Goal: Information Seeking & Learning: Learn about a topic

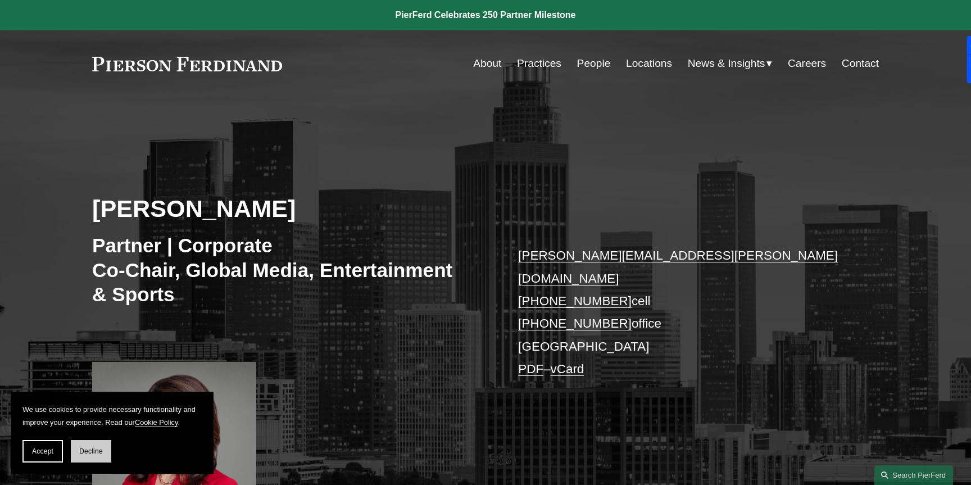
click at [76, 451] on button "Decline" at bounding box center [91, 451] width 40 height 22
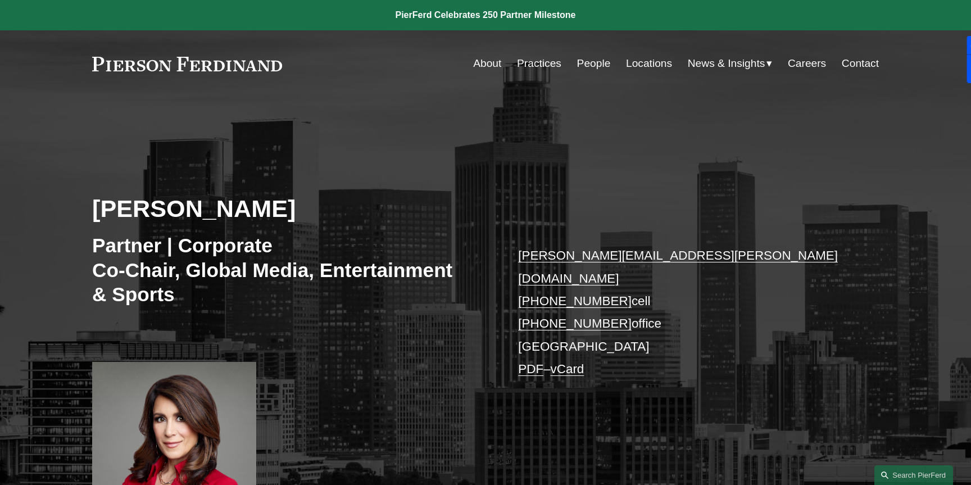
click at [547, 68] on link "Practices" at bounding box center [539, 63] width 44 height 21
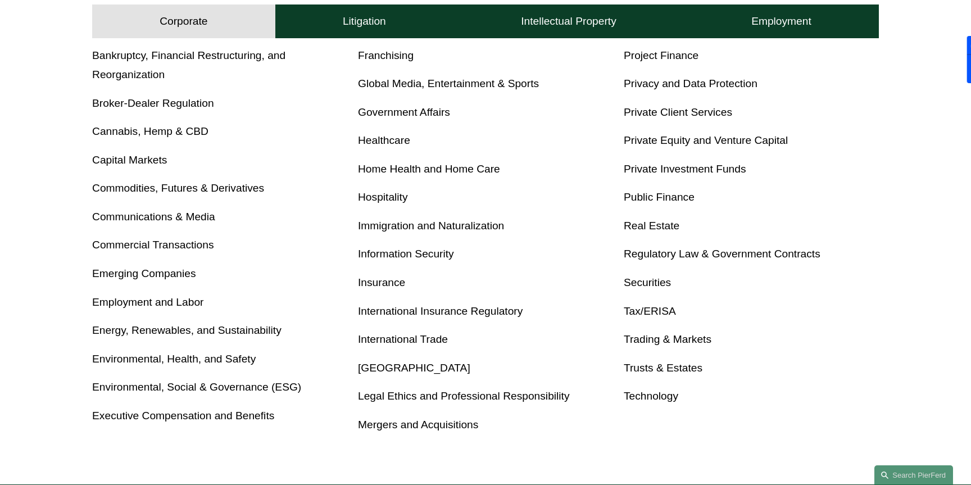
scroll to position [528, 0]
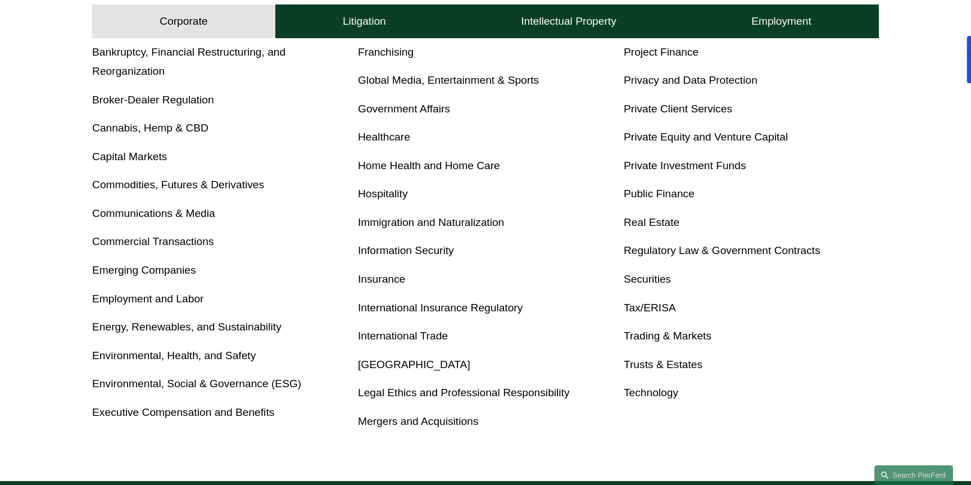
click at [475, 86] on link "Global Media, Entertainment & Sports" at bounding box center [448, 80] width 181 height 12
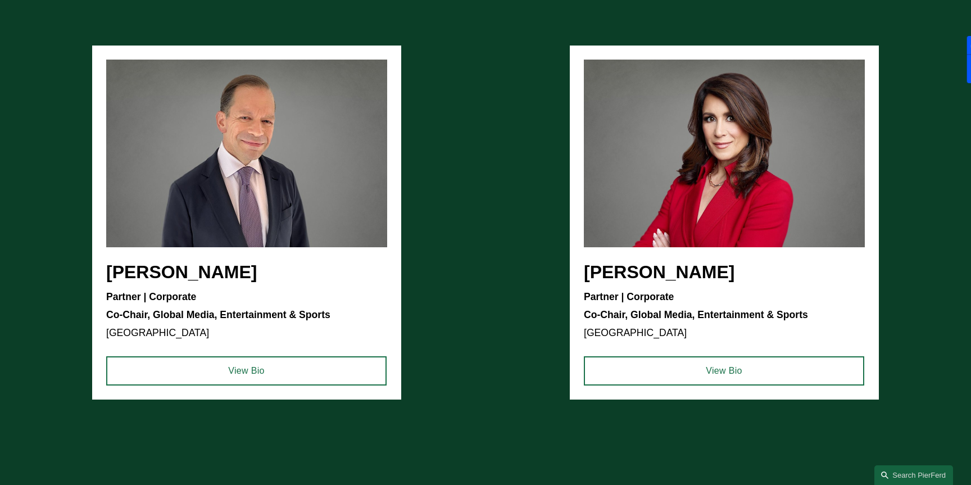
scroll to position [1054, 0]
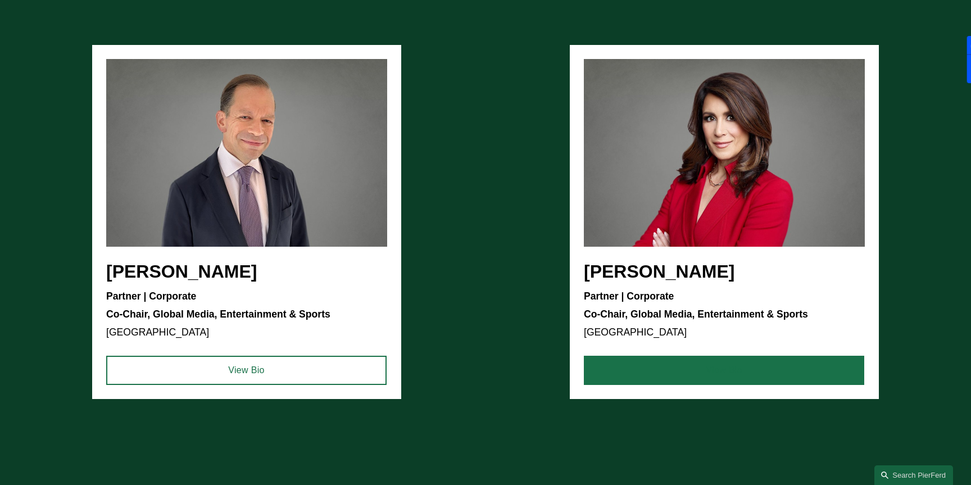
click at [721, 371] on link "View Bio" at bounding box center [724, 370] width 280 height 29
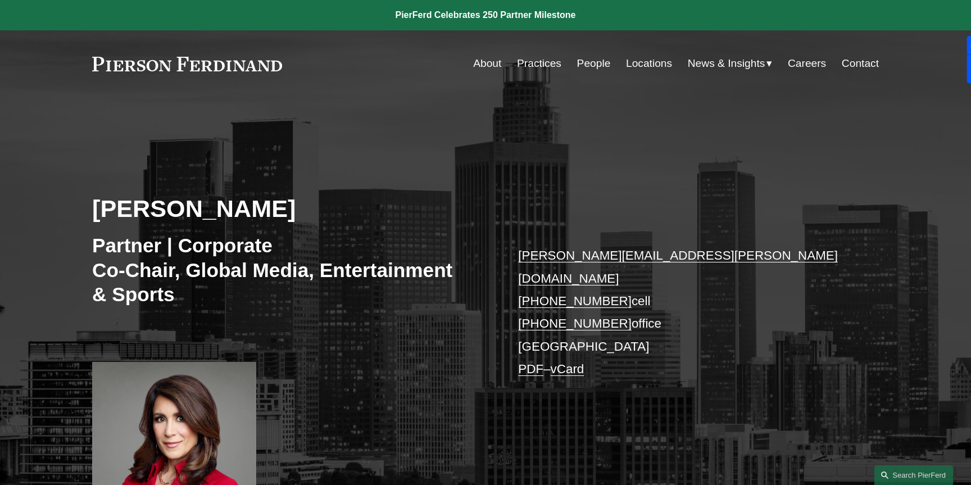
click at [484, 63] on link "About" at bounding box center [487, 63] width 28 height 21
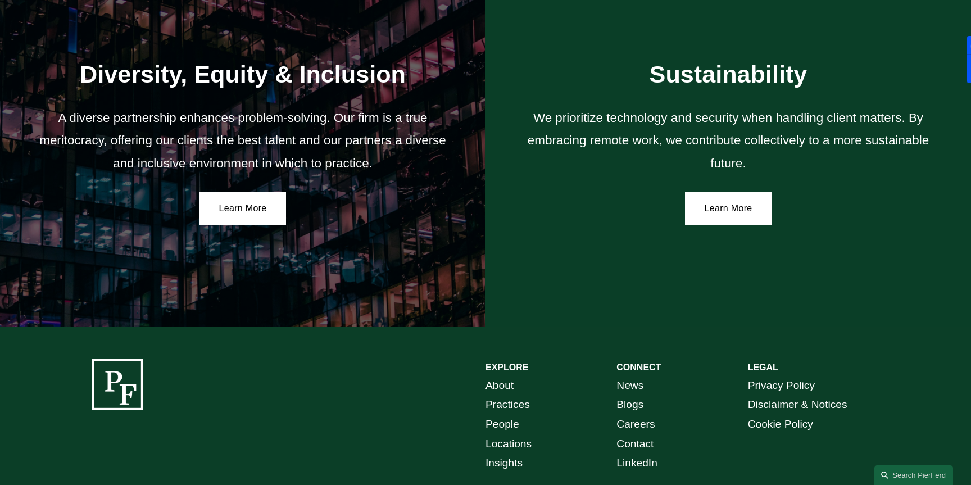
scroll to position [1949, 0]
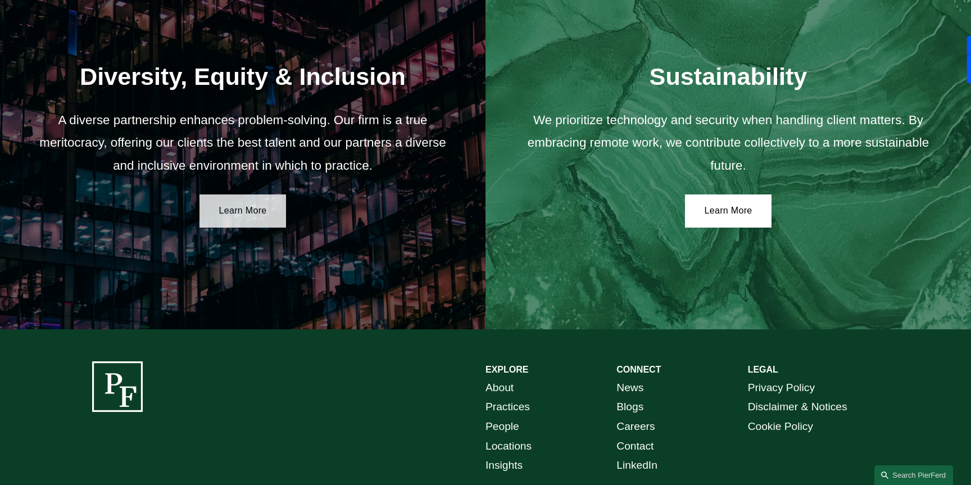
click at [254, 217] on link "Learn More" at bounding box center [242, 211] width 87 height 34
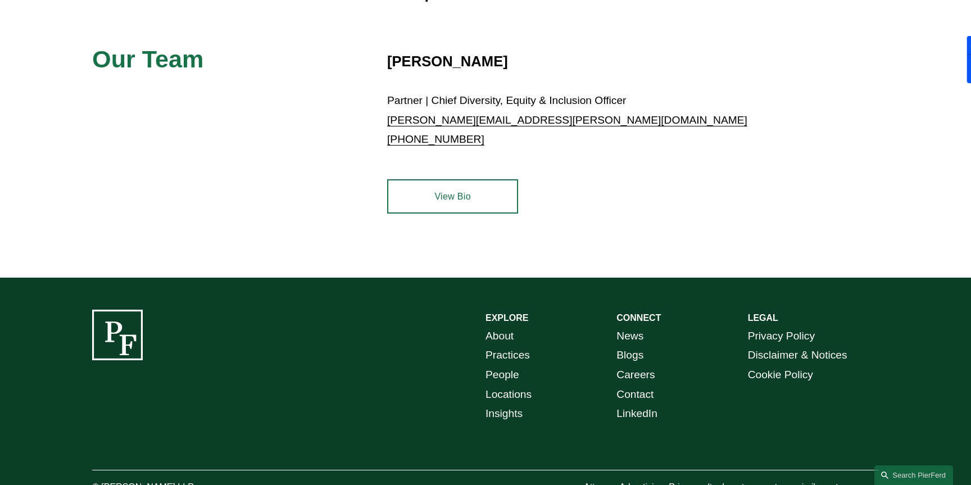
scroll to position [562, 0]
